Goal: Find contact information: Obtain details needed to contact an individual or organization

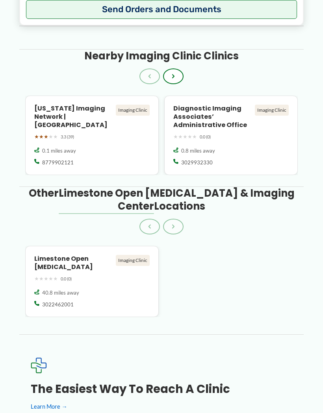
scroll to position [864, 0]
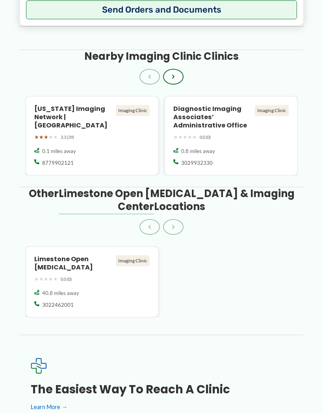
click at [134, 255] on div "Imaging Clinic" at bounding box center [133, 260] width 34 height 11
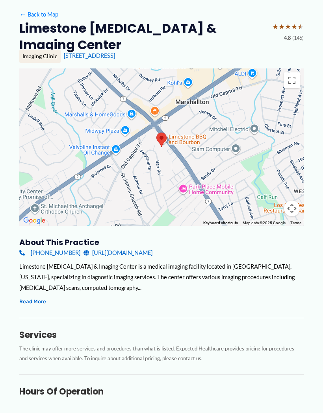
scroll to position [49, 0]
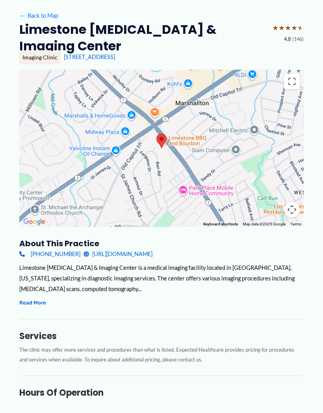
click at [43, 51] on div "Imaging Clinic" at bounding box center [39, 57] width 41 height 13
click at [42, 51] on div "Imaging Clinic" at bounding box center [39, 57] width 41 height 13
click at [45, 51] on div "Imaging Clinic" at bounding box center [39, 57] width 41 height 13
click at [51, 39] on div "Limestone MRI & Imaging Center ★ ★ ★ ★ ★ 4.8 (146)" at bounding box center [161, 37] width 284 height 33
click at [55, 33] on h2 "Limestone MRI & Imaging Center" at bounding box center [142, 37] width 246 height 33
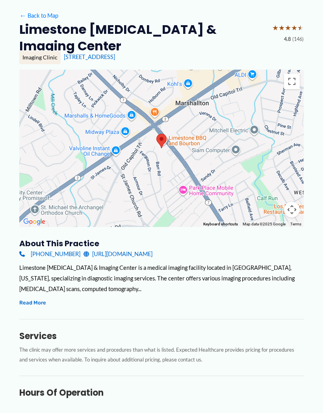
click at [55, 51] on div "Imaging Clinic" at bounding box center [39, 57] width 41 height 13
click at [127, 249] on link "http://delawaremriandimaging.com/" at bounding box center [117, 254] width 69 height 11
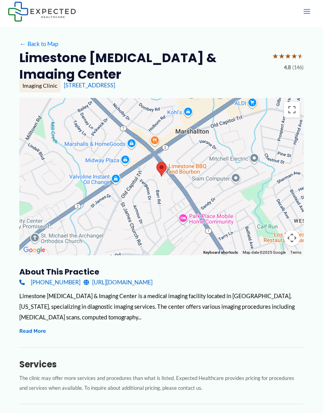
scroll to position [0, 0]
